Goal: Check status: Check status

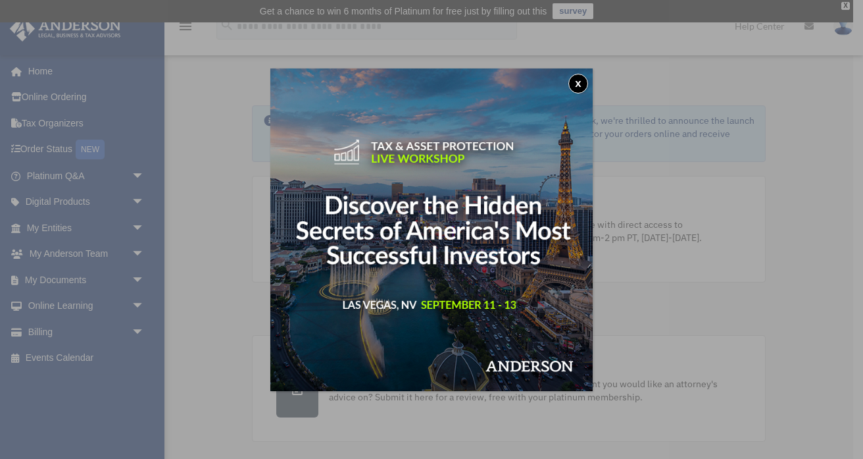
click at [577, 79] on button "x" at bounding box center [578, 84] width 20 height 20
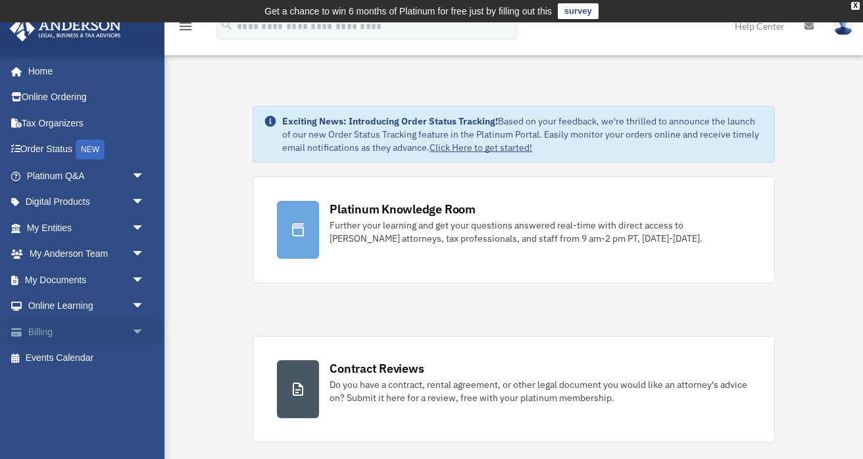
click at [137, 332] on span "arrow_drop_down" at bounding box center [145, 331] width 26 height 27
click at [91, 356] on link "$ Open Invoices" at bounding box center [91, 358] width 146 height 27
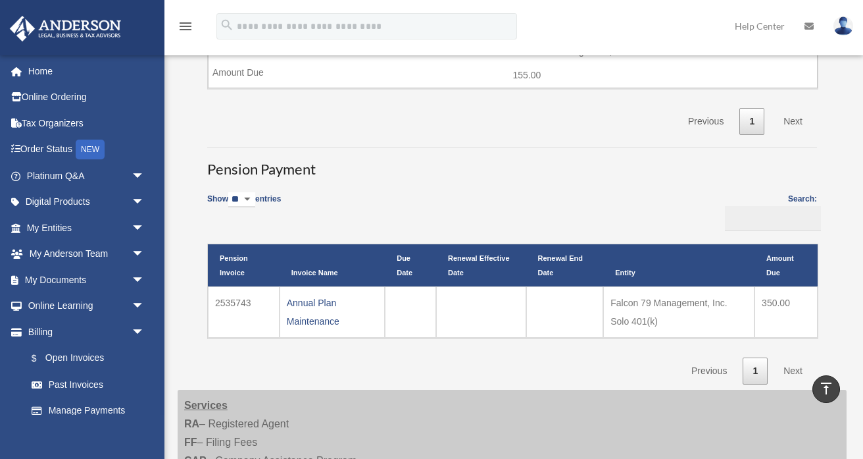
scroll to position [581, 0]
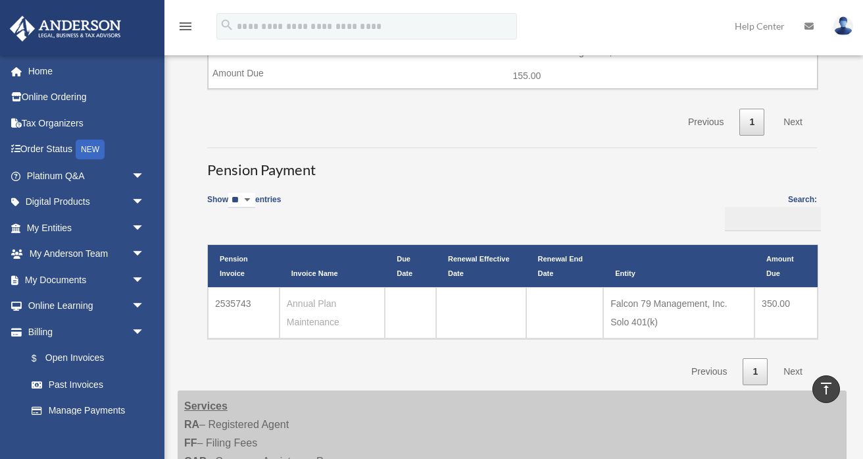
click at [315, 301] on link "Annual Plan Maintenance" at bounding box center [313, 312] width 53 height 29
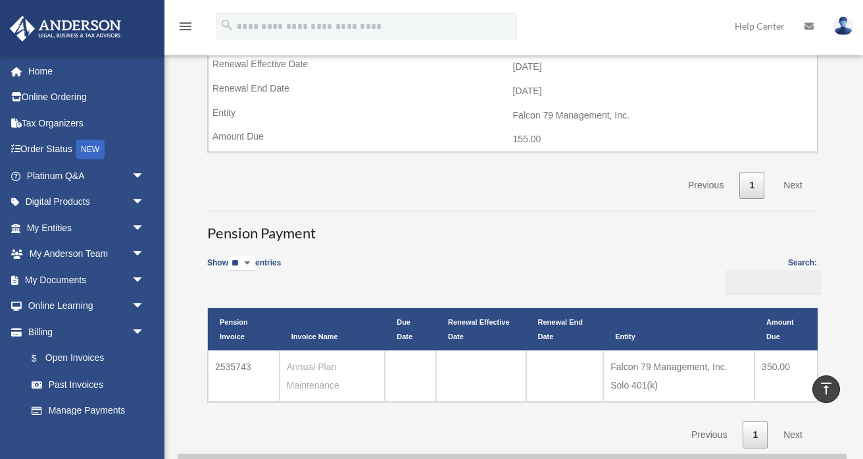
scroll to position [551, 0]
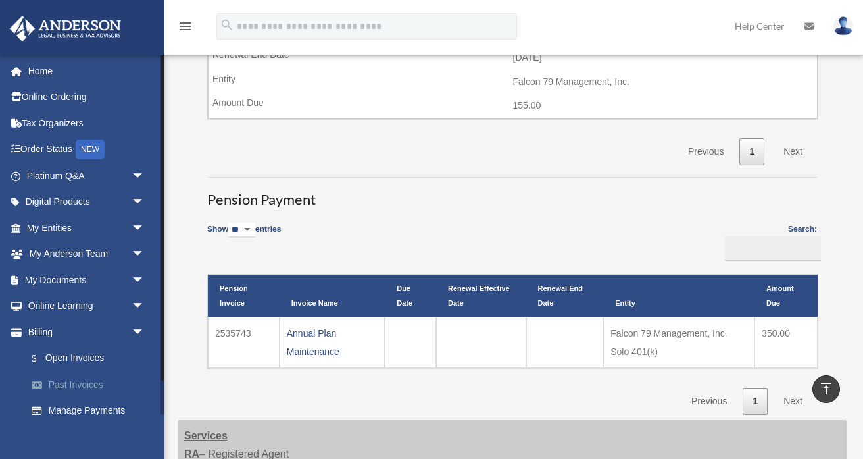
click at [89, 382] on link "Past Invoices" at bounding box center [91, 384] width 146 height 26
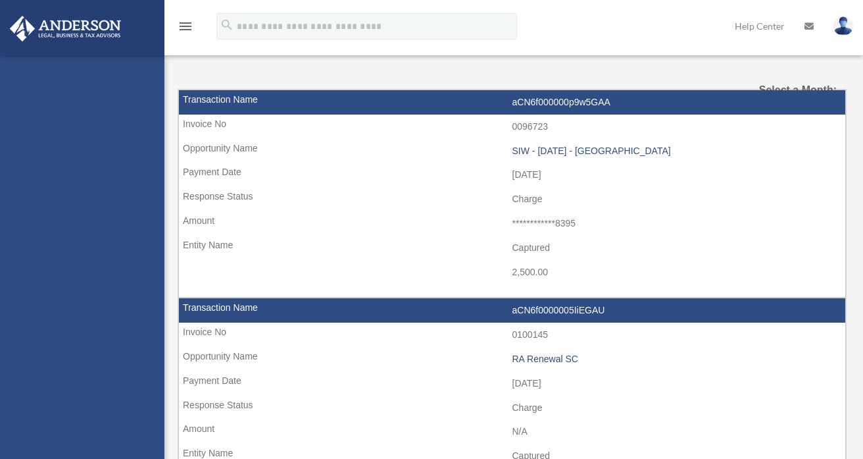
select select
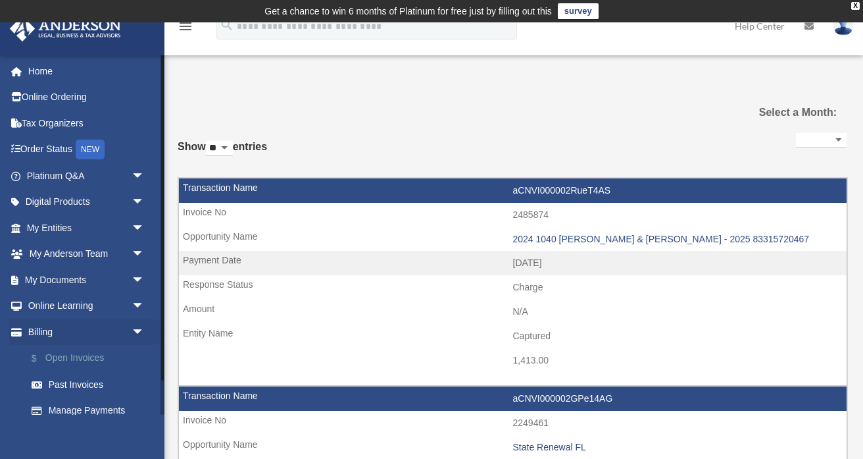
click at [101, 359] on link "$ Open Invoices" at bounding box center [91, 358] width 146 height 27
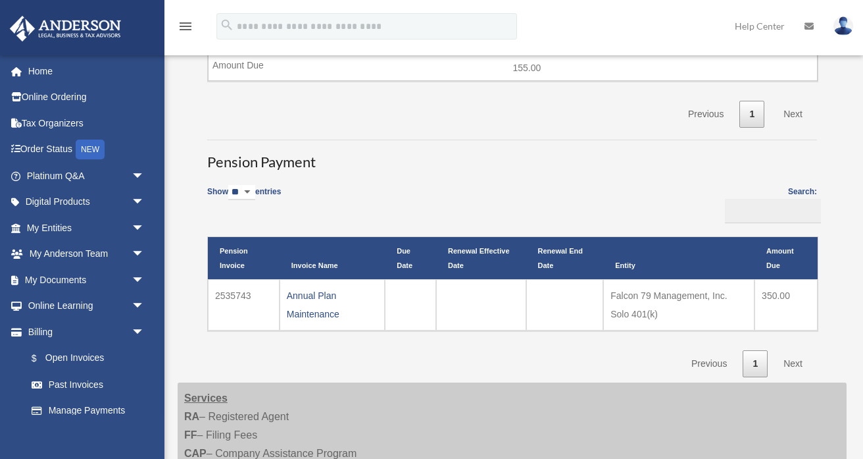
scroll to position [615, 0]
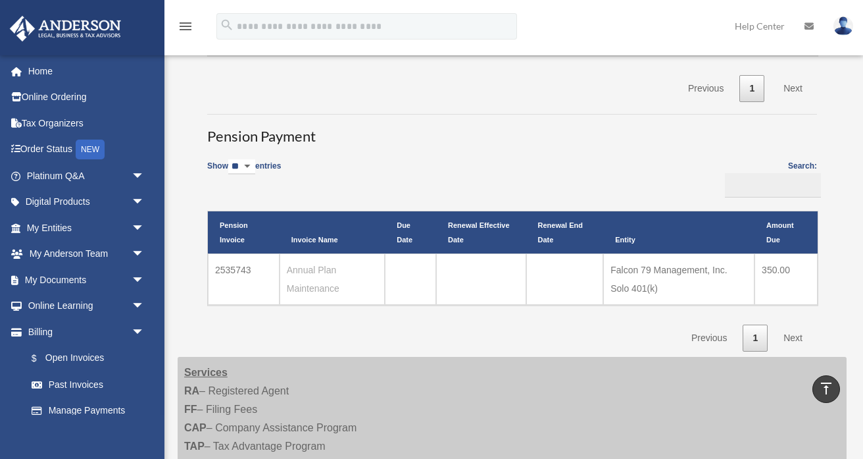
click at [310, 267] on link "Annual Plan Maintenance" at bounding box center [313, 279] width 53 height 29
drag, startPoint x: 215, startPoint y: 270, endPoint x: 253, endPoint y: 274, distance: 37.7
click at [253, 274] on td "2535743" at bounding box center [244, 278] width 72 height 51
copy td "2535743"
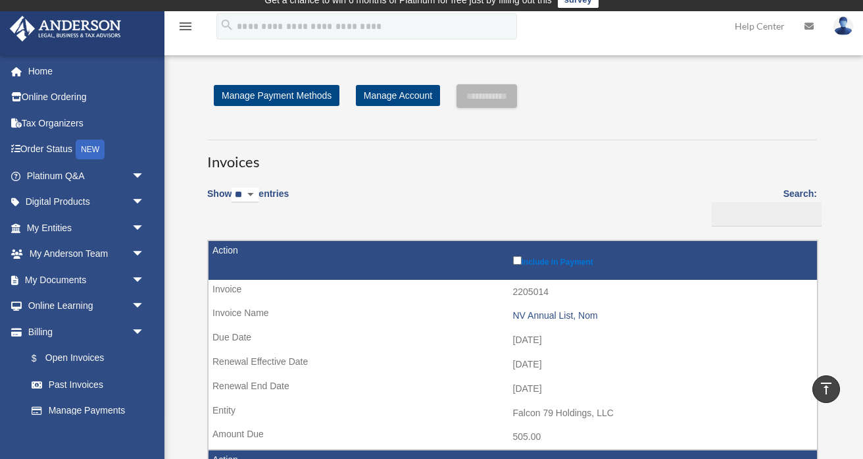
scroll to position [0, 0]
